Goal: Task Accomplishment & Management: Manage account settings

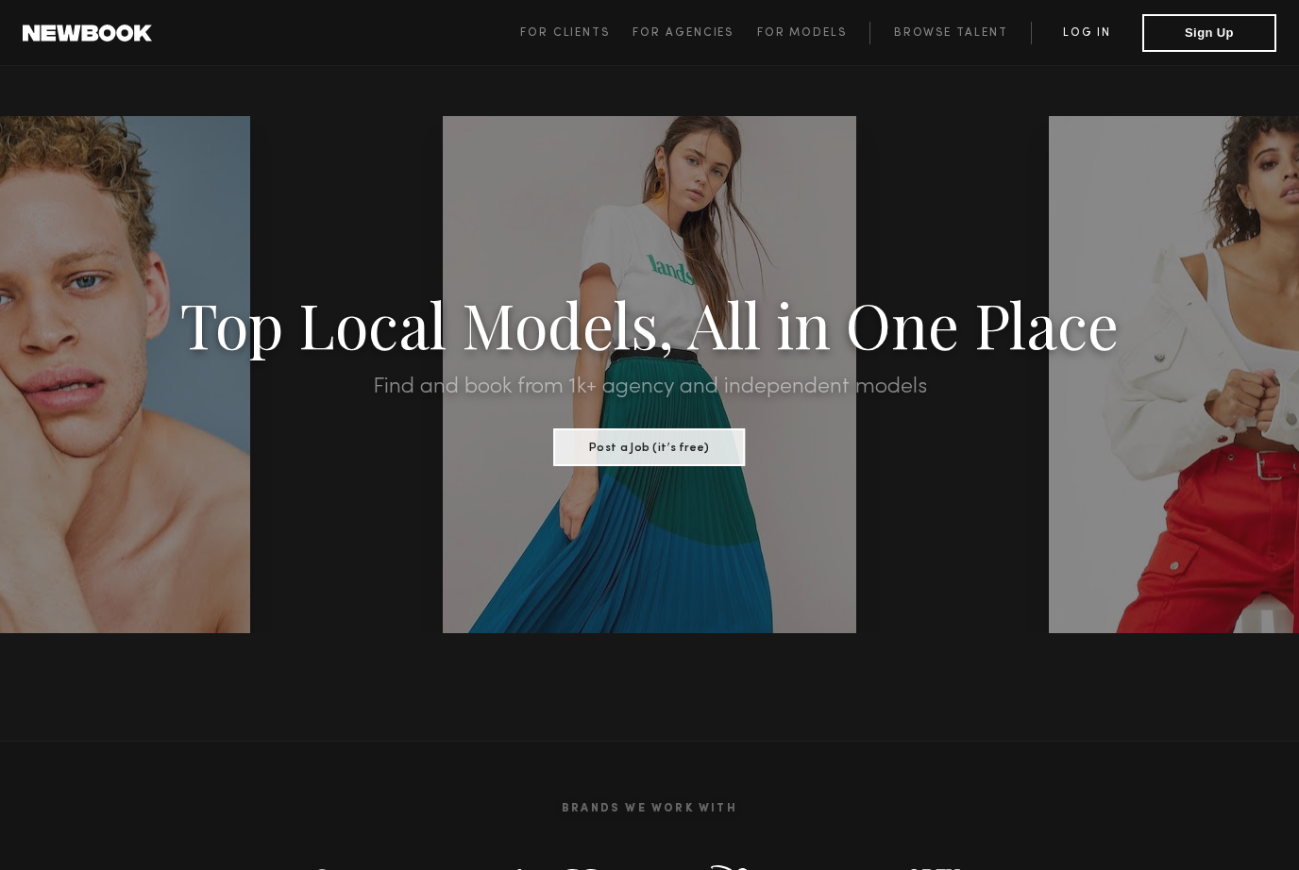
click at [1085, 23] on link "Log in" at bounding box center [1086, 33] width 111 height 23
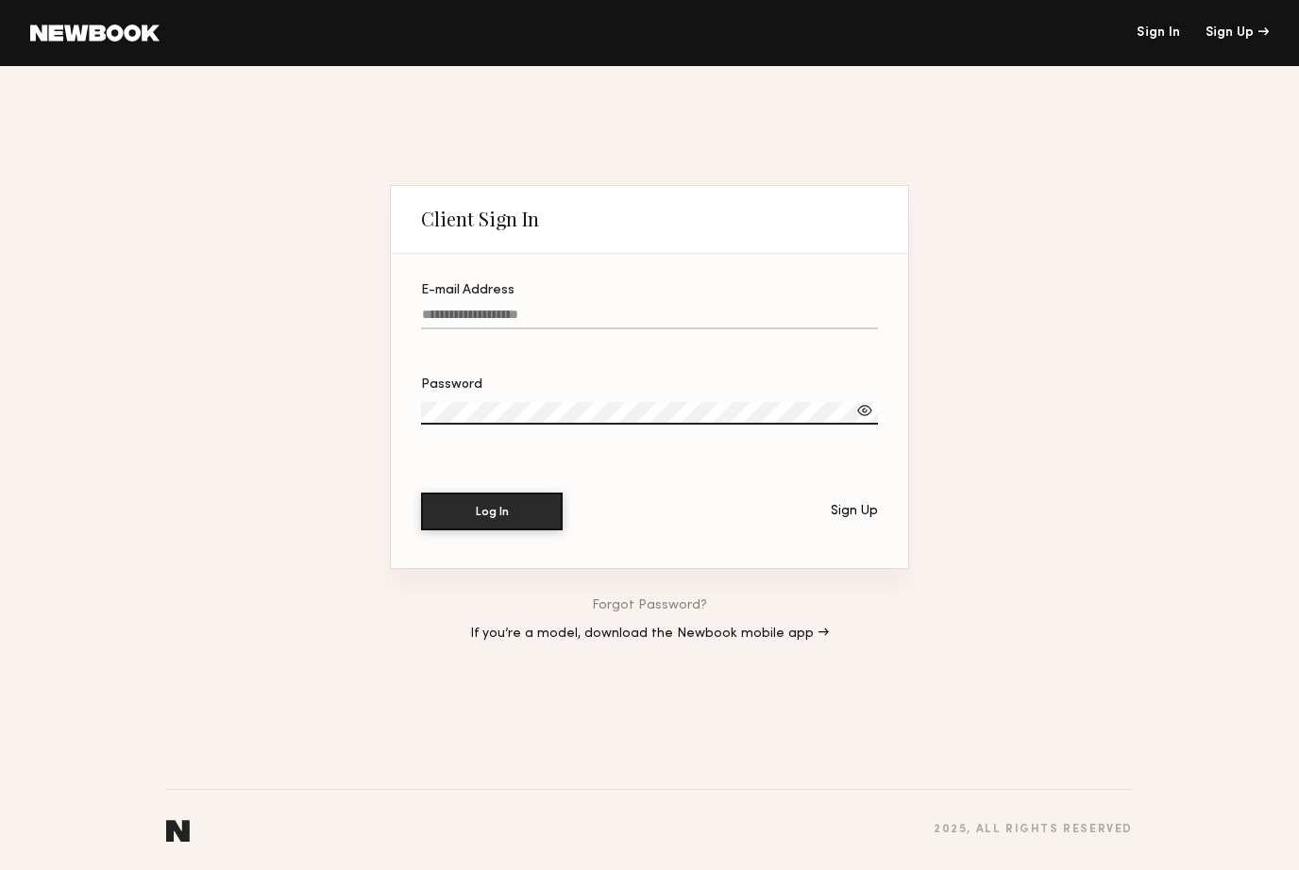
click at [640, 311] on input "E-mail Address" at bounding box center [649, 319] width 457 height 22
type input "**********"
click at [530, 510] on button "Log In" at bounding box center [492, 511] width 142 height 38
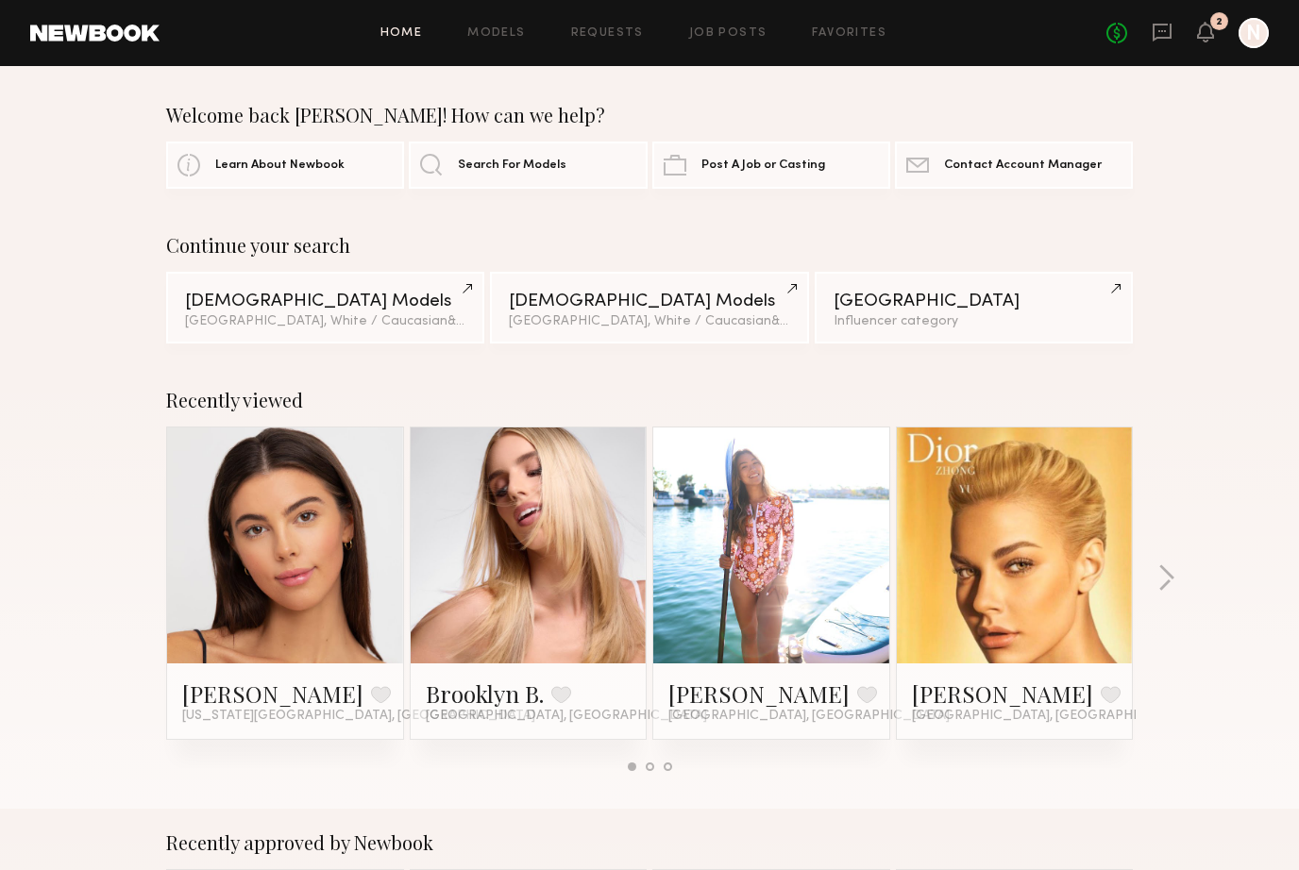
click at [1219, 44] on div "No fees up to $5,000 2 N" at bounding box center [1187, 33] width 162 height 30
click at [1211, 42] on icon at bounding box center [1205, 32] width 17 height 21
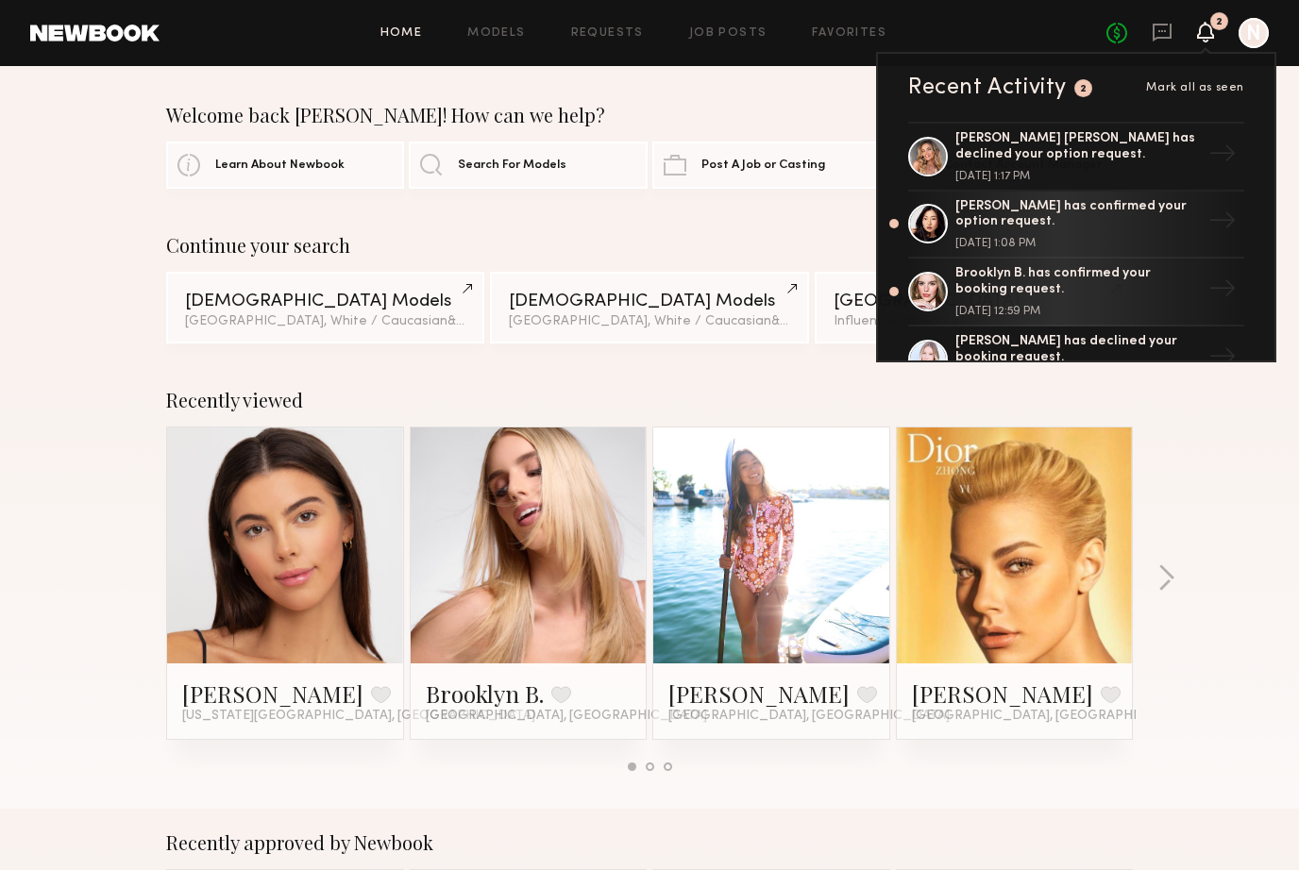
click at [1199, 86] on span "Mark all as seen" at bounding box center [1195, 87] width 98 height 11
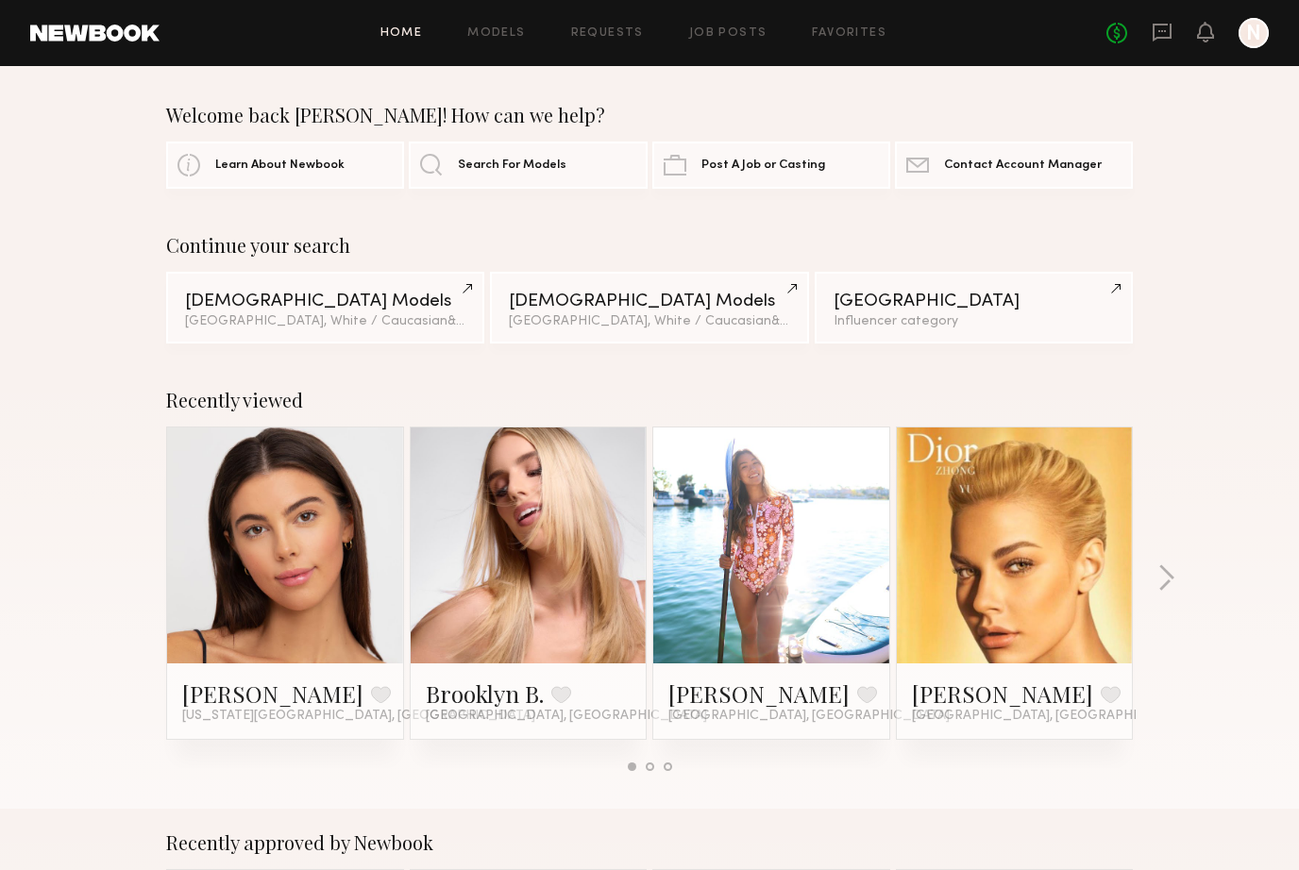
click at [604, 40] on div "Home Models Requests Job Posts Favorites Sign Out No fees up to $5,000 N" at bounding box center [714, 33] width 1109 height 30
click at [614, 31] on link "Requests" at bounding box center [607, 33] width 73 height 12
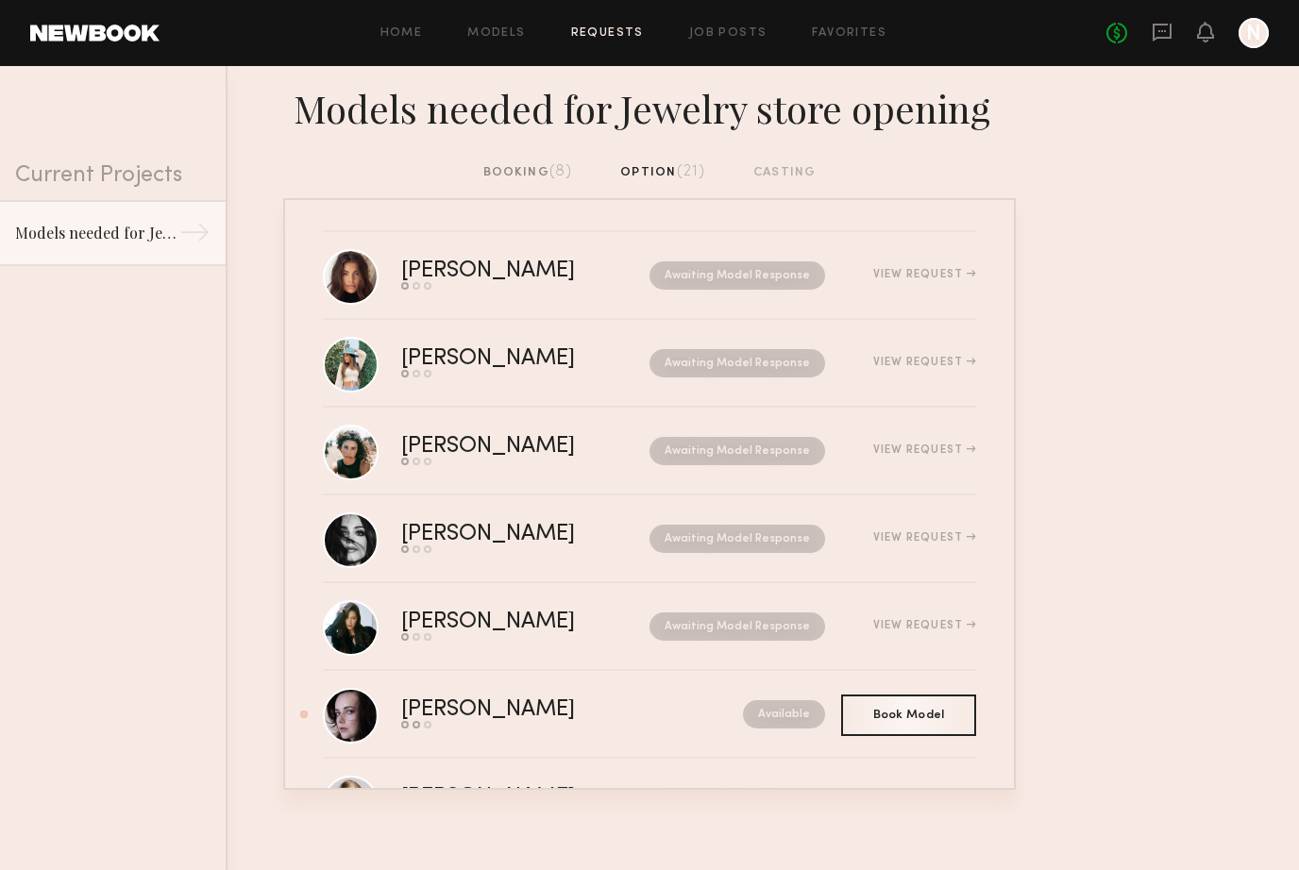
click at [576, 181] on div "booking (8) option (21) casting" at bounding box center [649, 172] width 333 height 21
click at [560, 170] on span "(8)" at bounding box center [561, 171] width 24 height 15
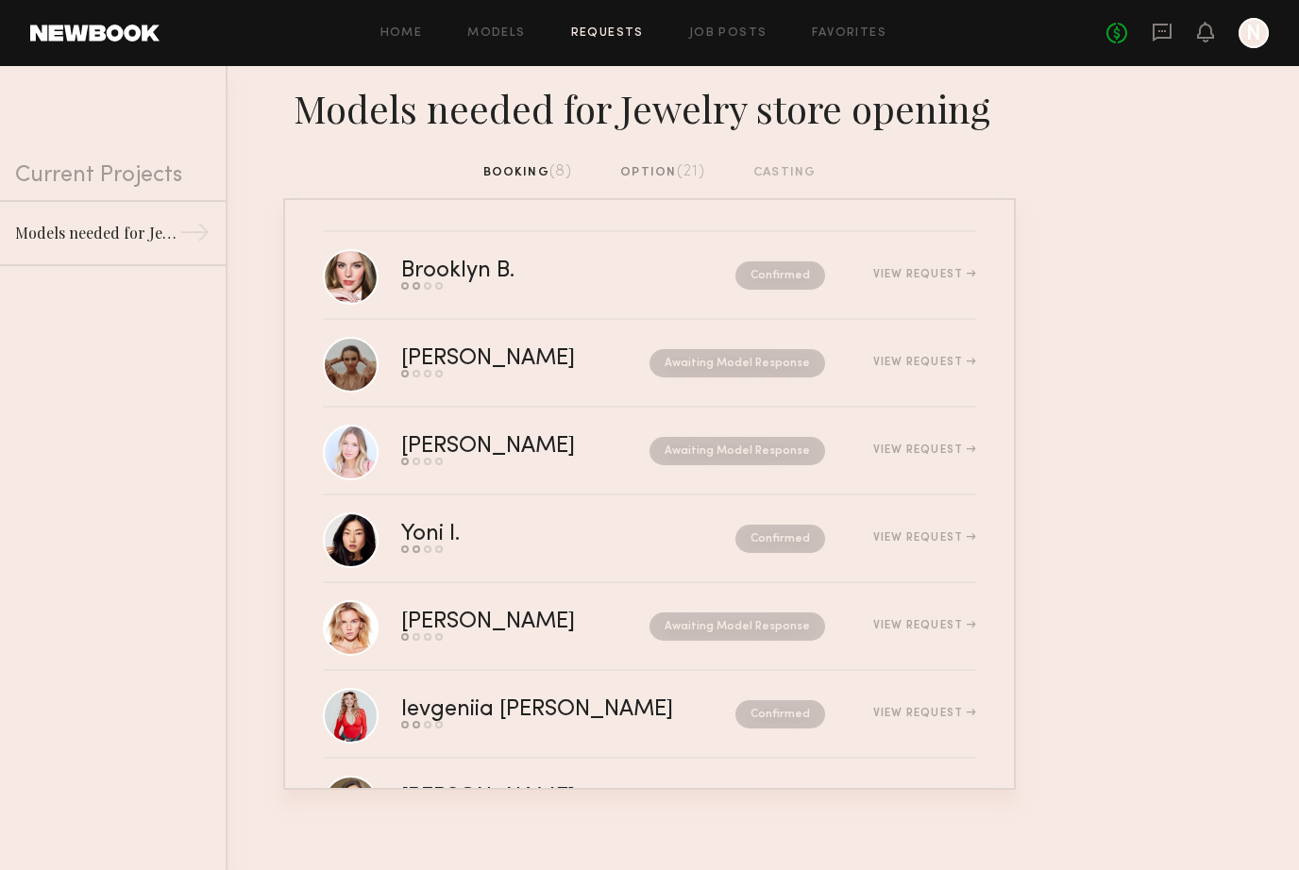
scroll to position [62, 0]
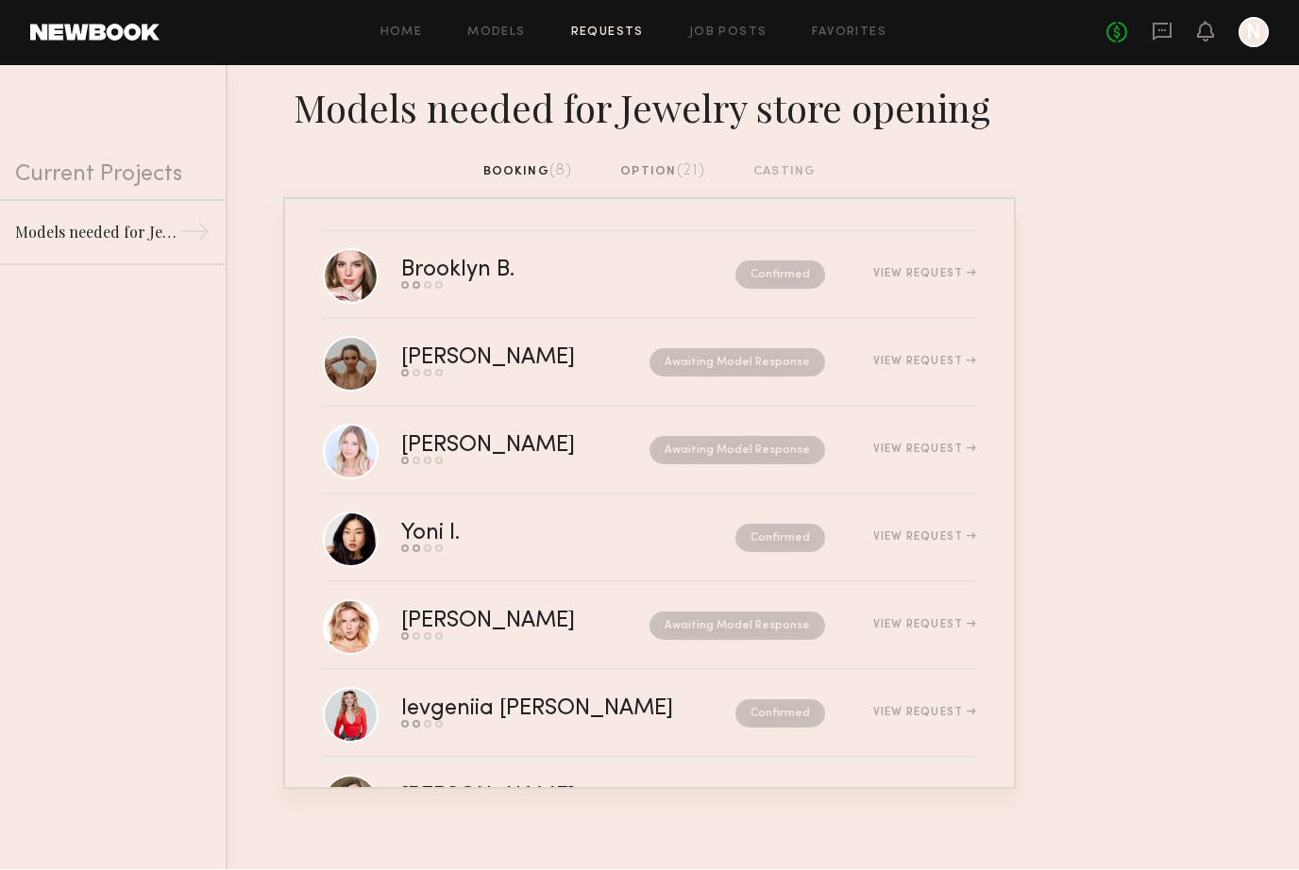
click at [705, 43] on div "Home Models Requests Job Posts Favorites Sign Out No fees up to $5,000 N" at bounding box center [714, 33] width 1109 height 30
click at [742, 23] on div "Home Models Requests Job Posts Favorites Sign Out No fees up to $5,000 N" at bounding box center [714, 33] width 1109 height 30
click at [742, 33] on link "Job Posts" at bounding box center [728, 33] width 78 height 12
